Goal: Task Accomplishment & Management: Manage account settings

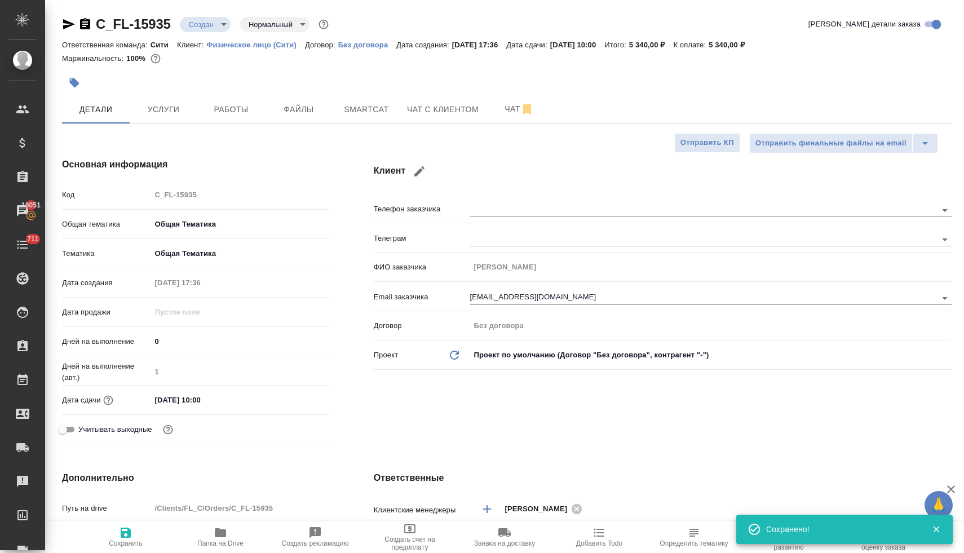
select select "RU"
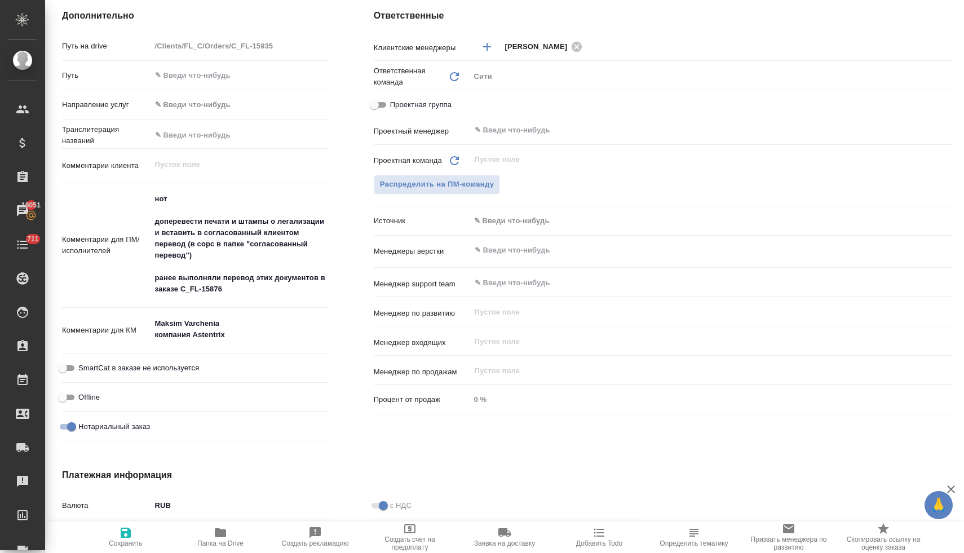
scroll to position [610, 0]
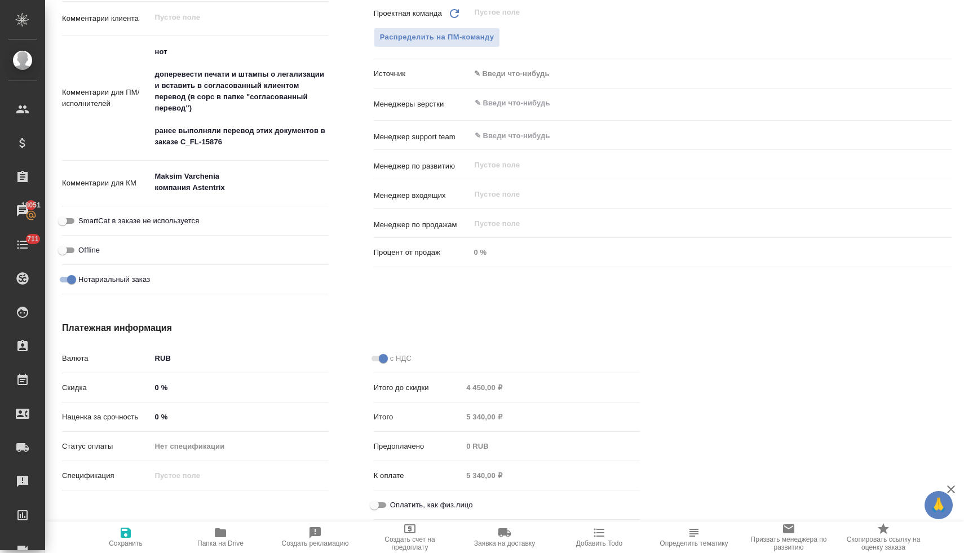
click at [380, 504] on input "Оплатить, как физ.лицо" at bounding box center [374, 506] width 41 height 14
checkbox input "true"
click at [125, 536] on icon "button" at bounding box center [126, 533] width 14 height 14
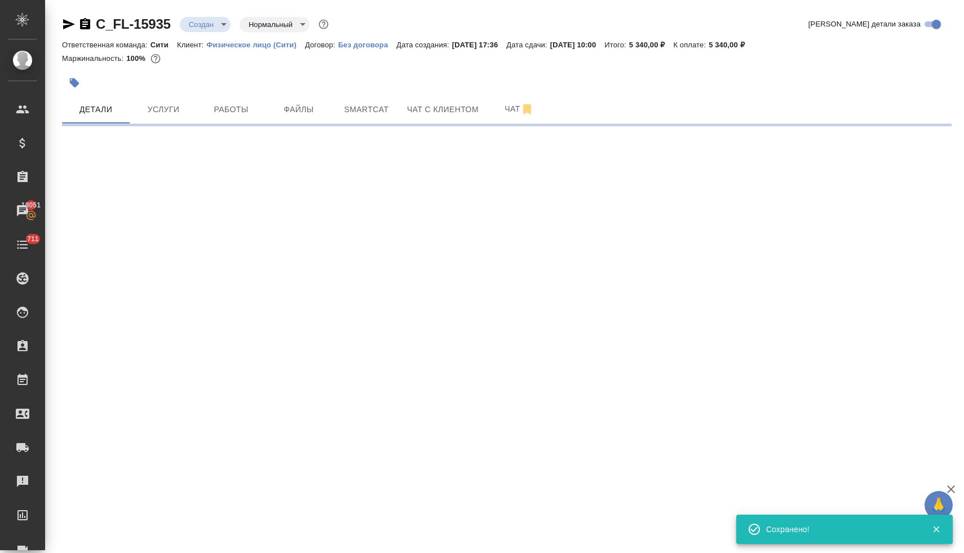
scroll to position [0, 0]
click at [526, 111] on span "Оплаты" at bounding box center [519, 110] width 54 height 14
select select "RU"
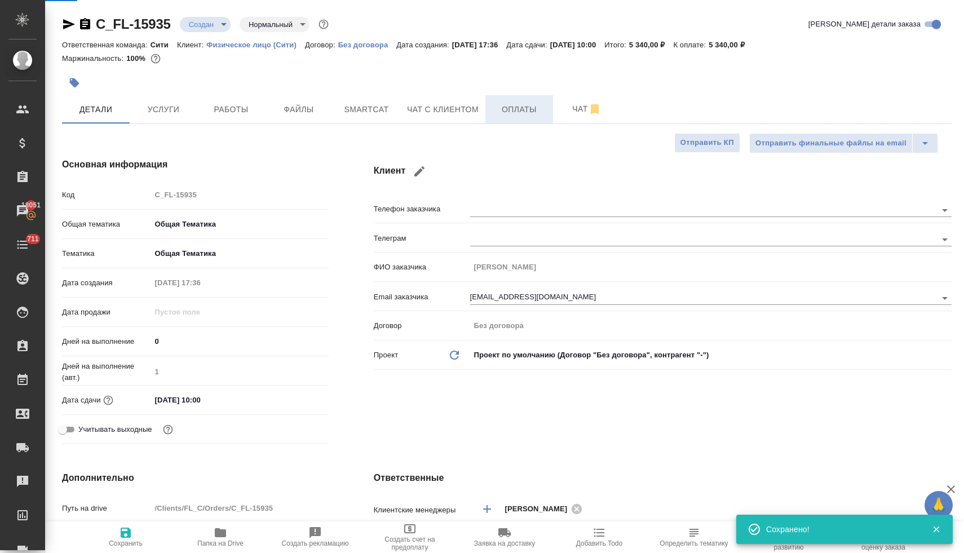
type textarea "x"
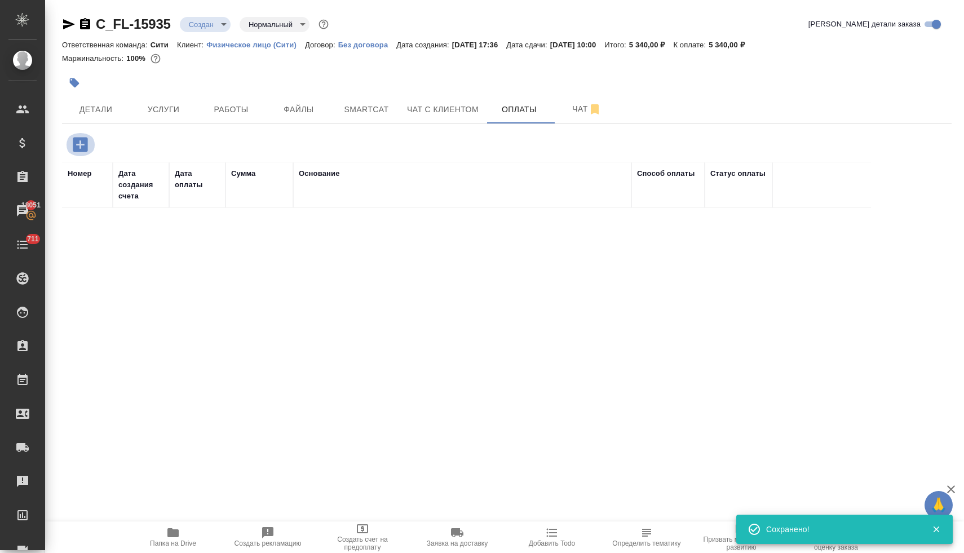
click at [80, 148] on icon "button" at bounding box center [80, 145] width 20 height 20
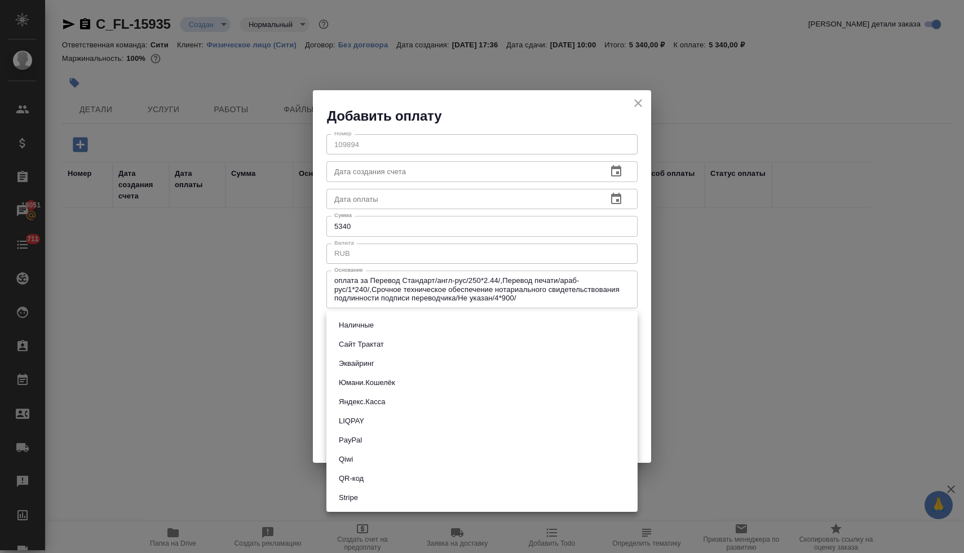
click at [371, 326] on body "🙏 .cls-1 fill:#fff; AWATERA [PERSON_NAME] Спецификации Заказы 18051 Чаты 711 To…" at bounding box center [482, 276] width 964 height 553
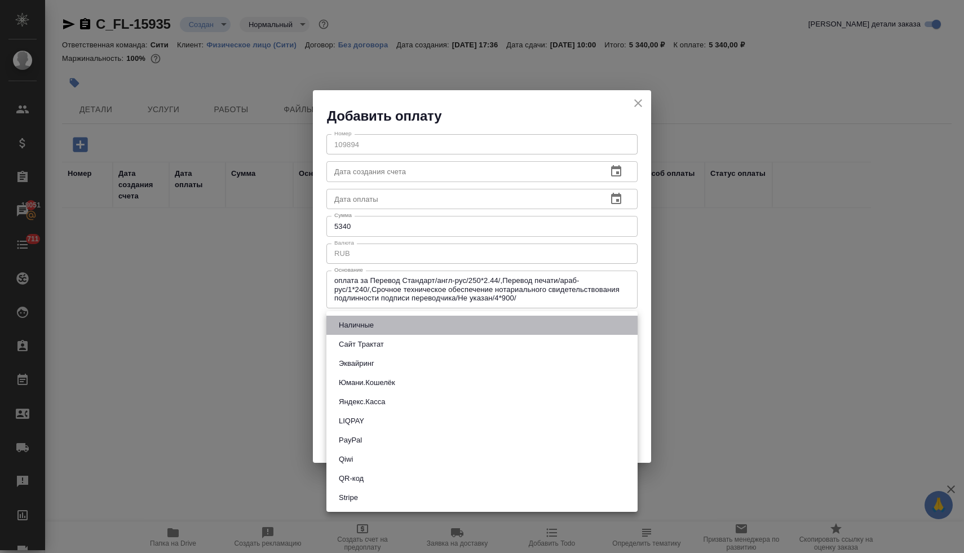
click at [378, 328] on li "Наличные" at bounding box center [482, 325] width 311 height 19
type input "cash"
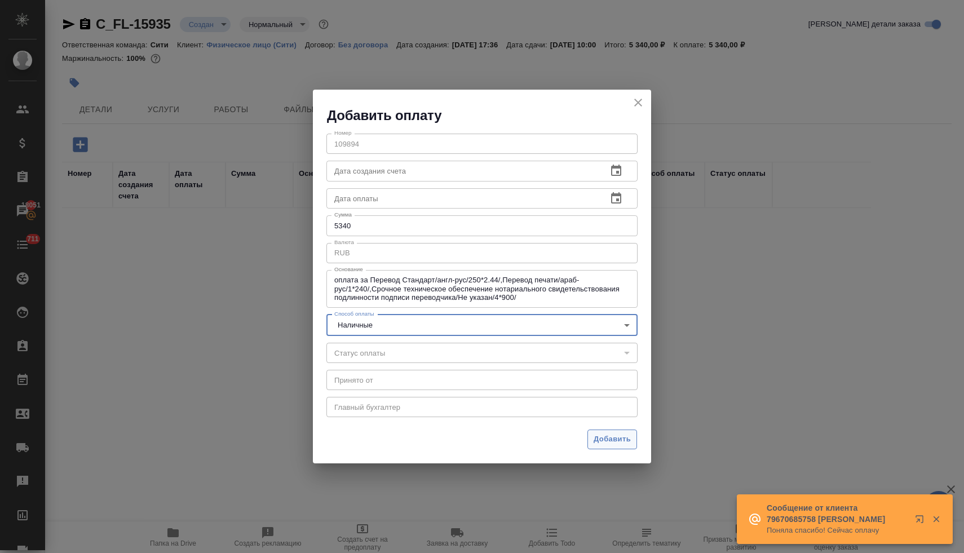
click at [608, 443] on span "Добавить" at bounding box center [612, 439] width 37 height 13
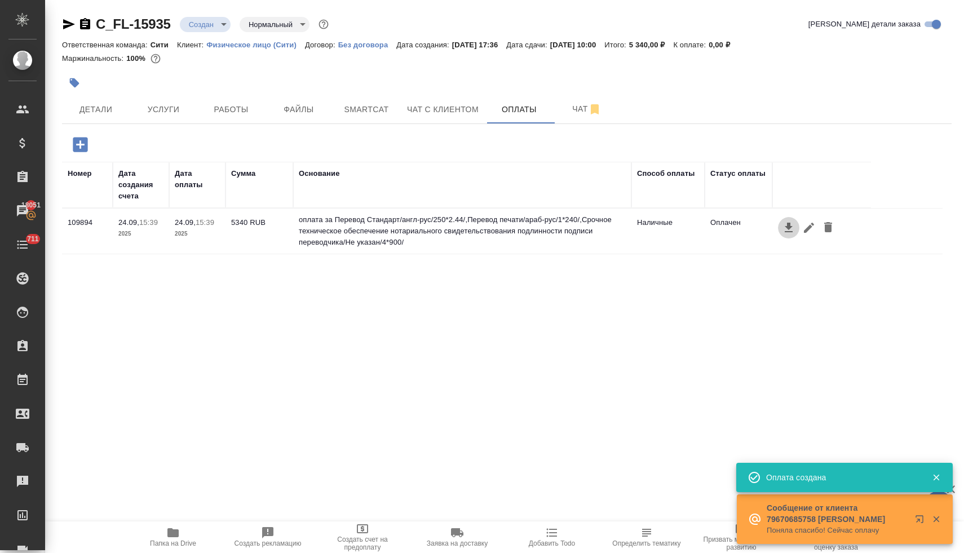
click at [788, 230] on icon "button" at bounding box center [789, 228] width 14 height 14
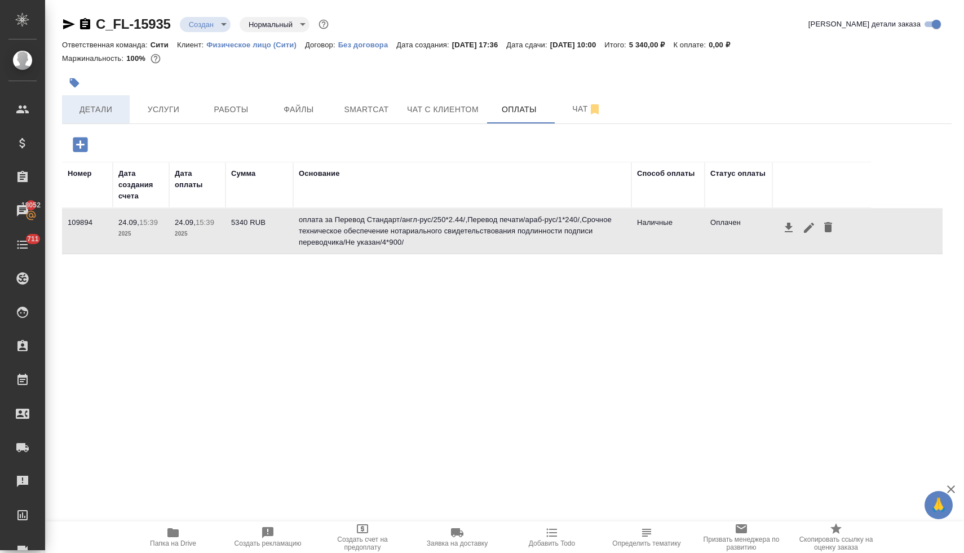
click at [103, 105] on span "Детали" at bounding box center [96, 110] width 54 height 14
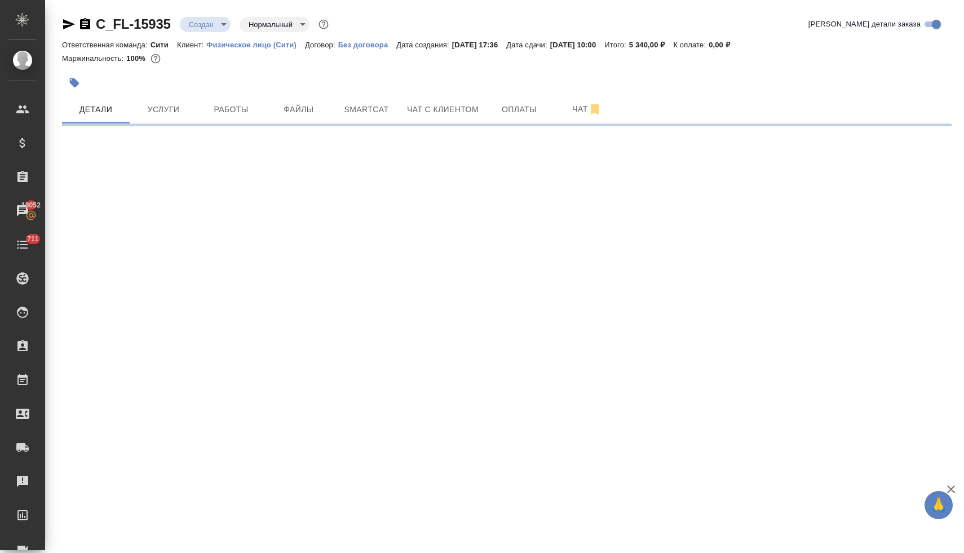
select select "RU"
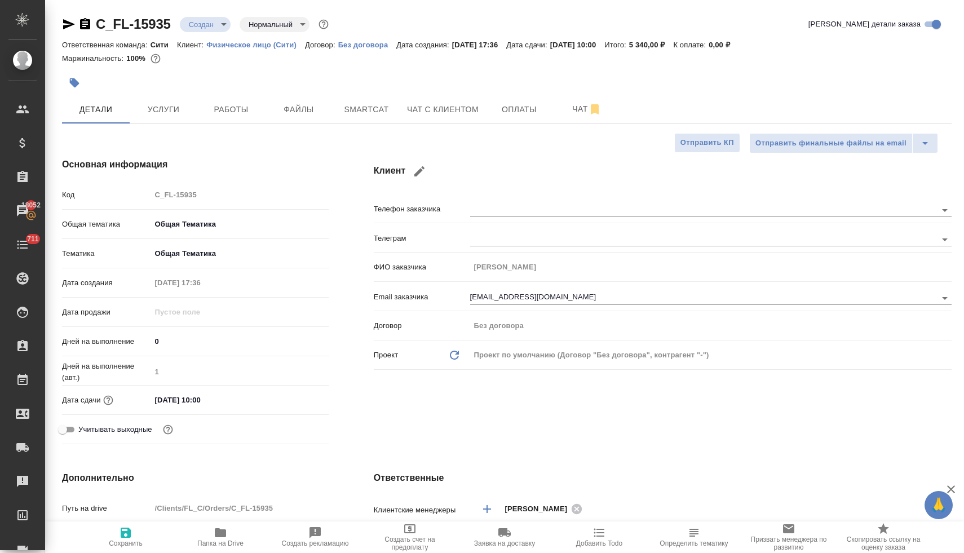
type textarea "x"
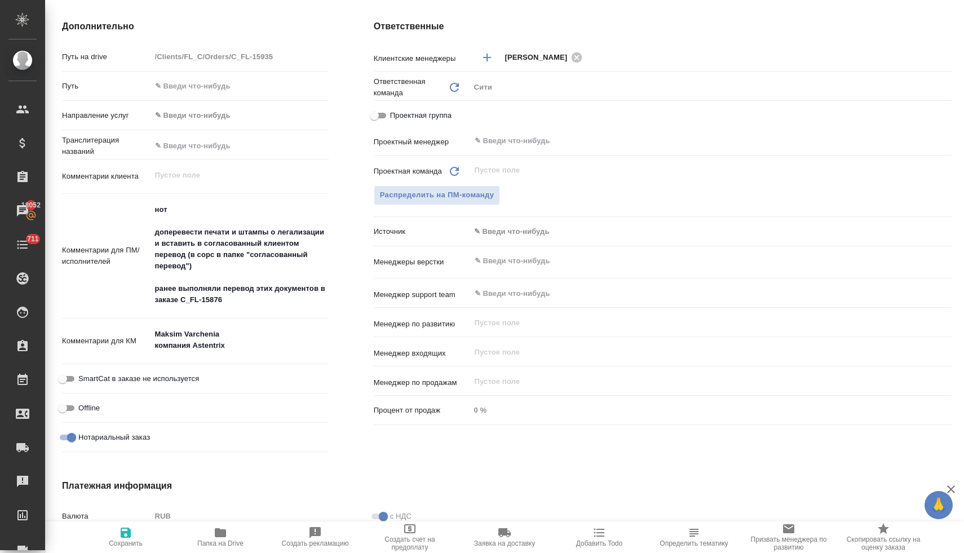
scroll to position [483, 0]
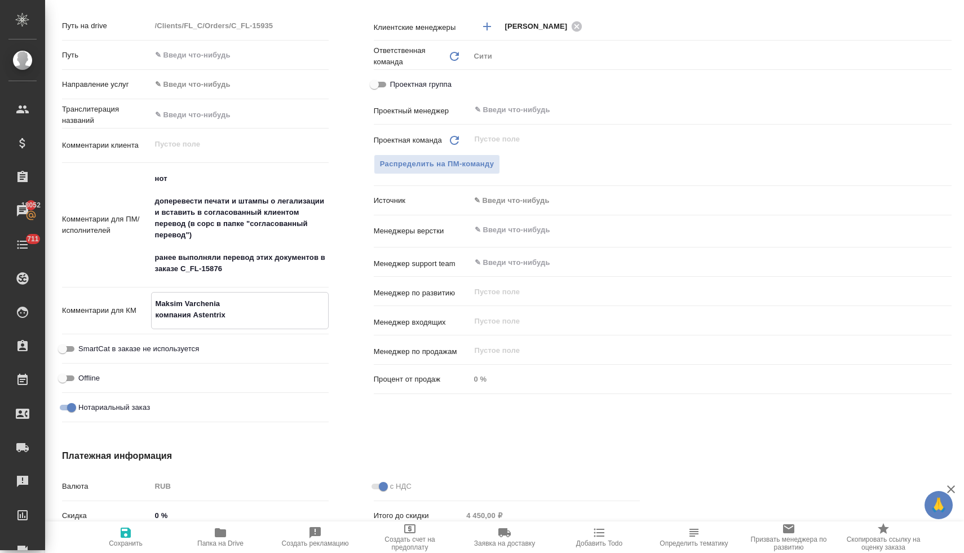
drag, startPoint x: 234, startPoint y: 316, endPoint x: 145, endPoint y: 300, distance: 90.5
click at [145, 300] on div "Комментарии для КМ Maksim Varchenia компания Astentrix x" at bounding box center [195, 310] width 267 height 37
type textarea "x"
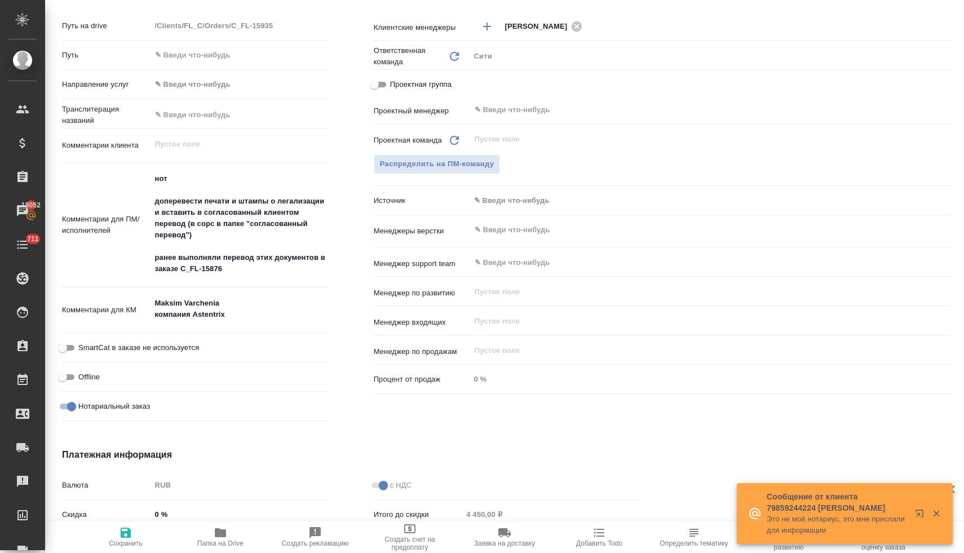
type textarea "x"
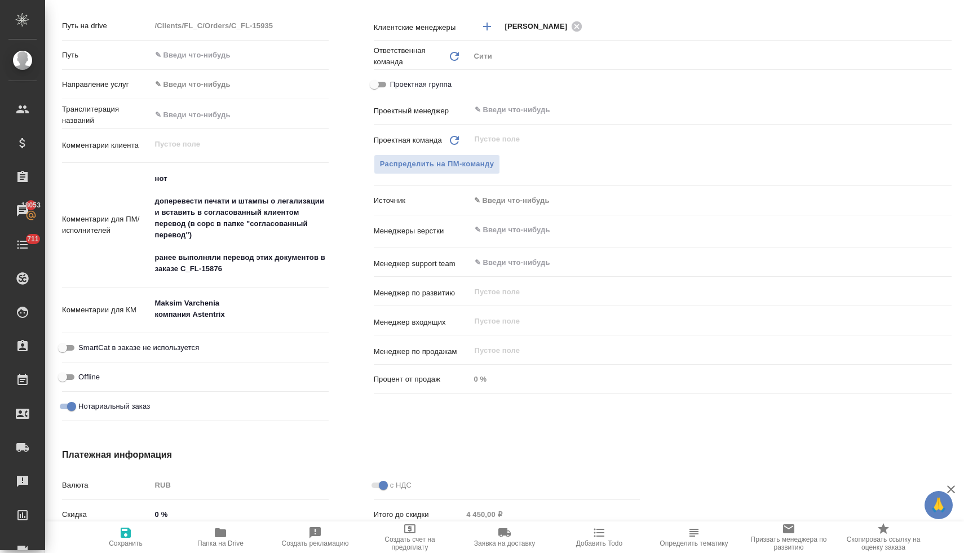
type textarea "x"
click at [624, 155] on div "Распределить на ПМ-команду" at bounding box center [663, 165] width 578 height 20
type textarea "x"
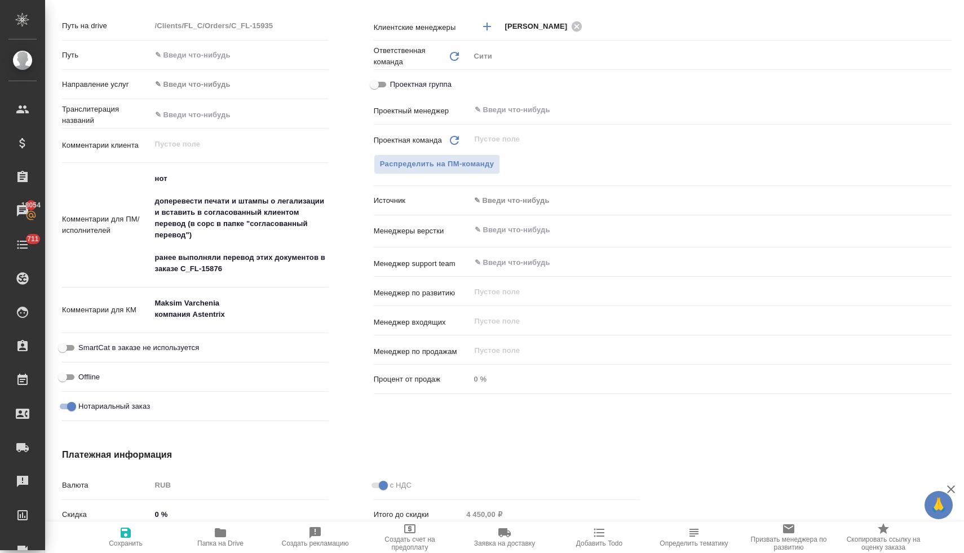
type textarea "x"
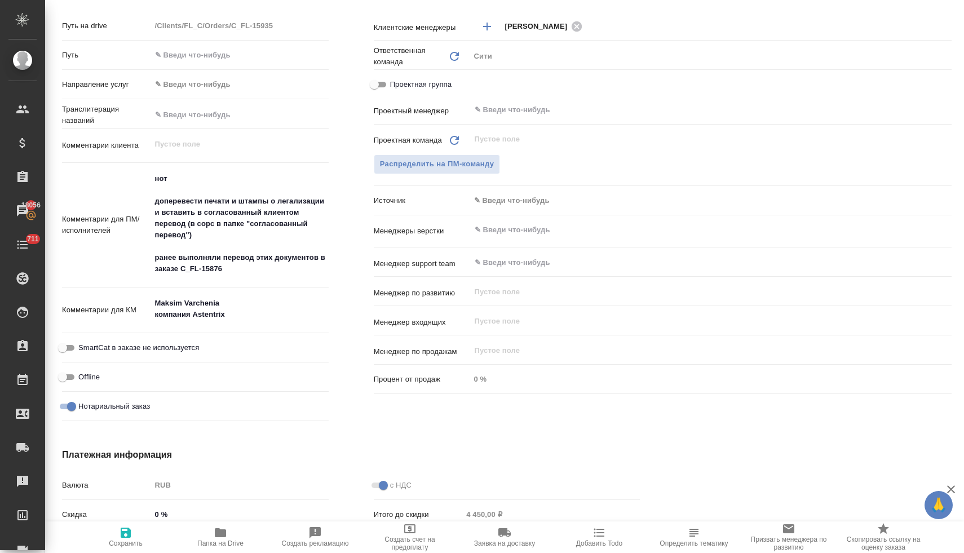
type textarea "x"
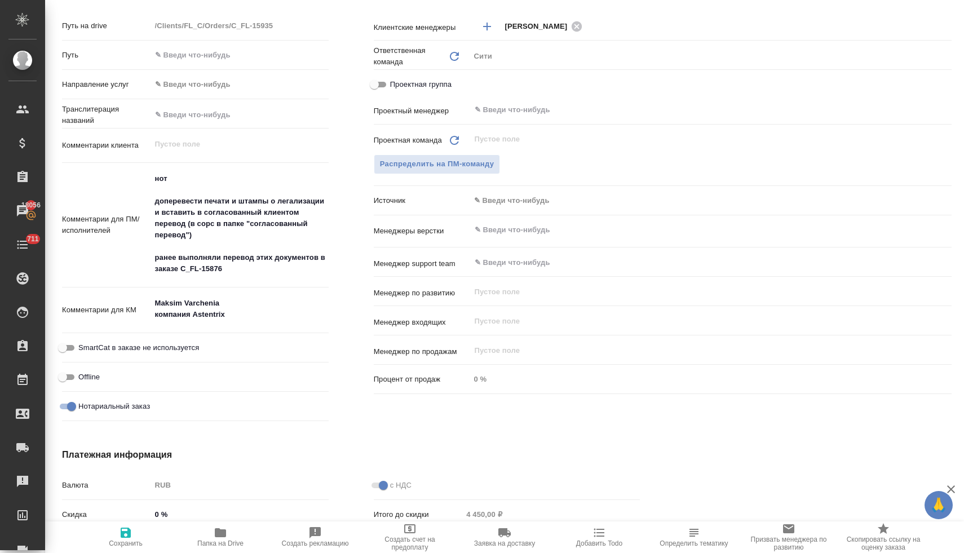
type textarea "x"
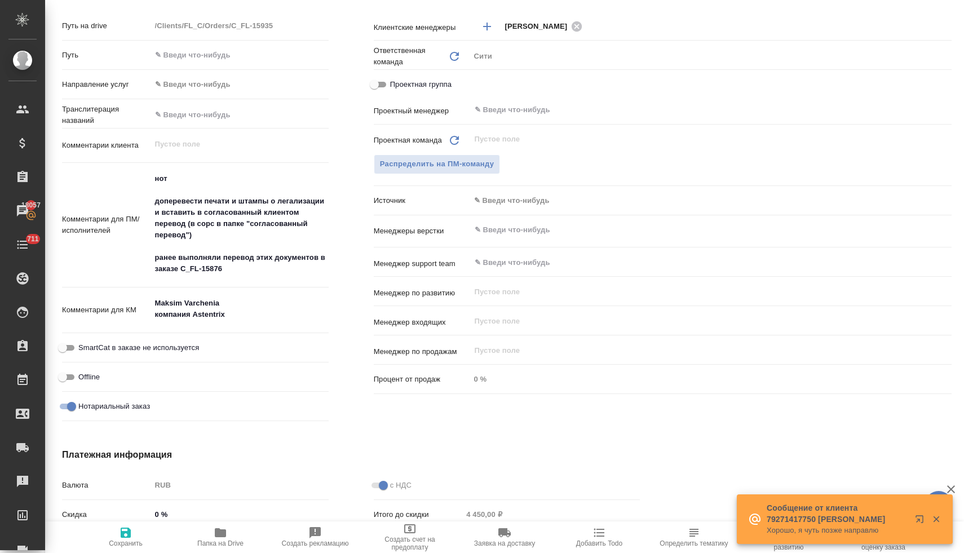
type textarea "x"
